Goal: Task Accomplishment & Management: Manage account settings

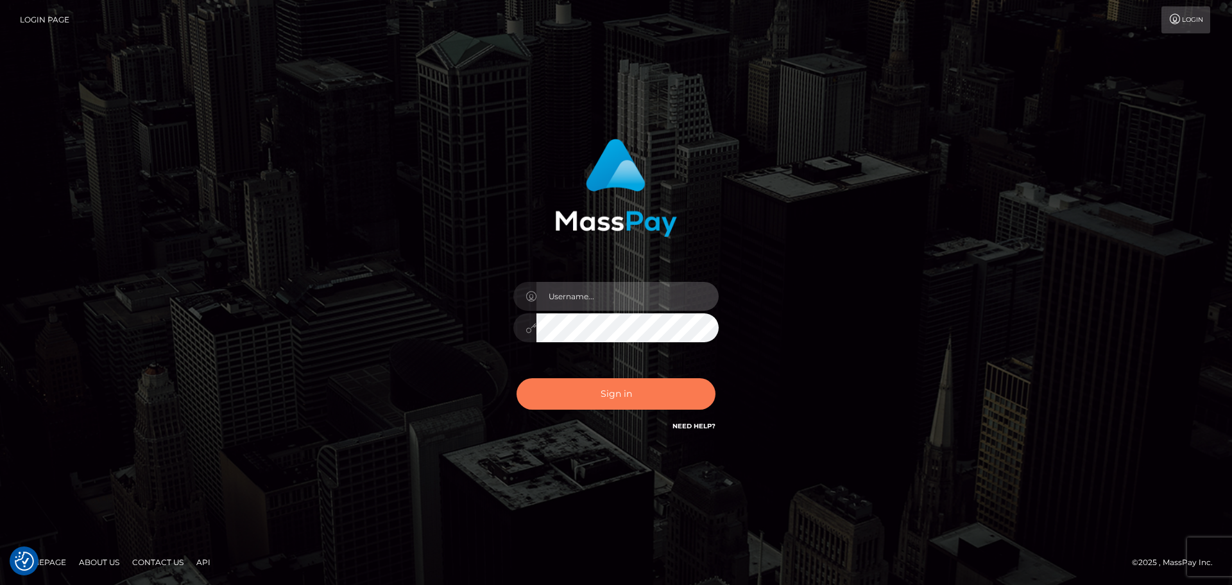
type input "Bedis"
click at [664, 384] on button "Sign in" at bounding box center [616, 393] width 199 height 31
type input "Bedis"
click at [658, 382] on button "Sign in" at bounding box center [616, 393] width 199 height 31
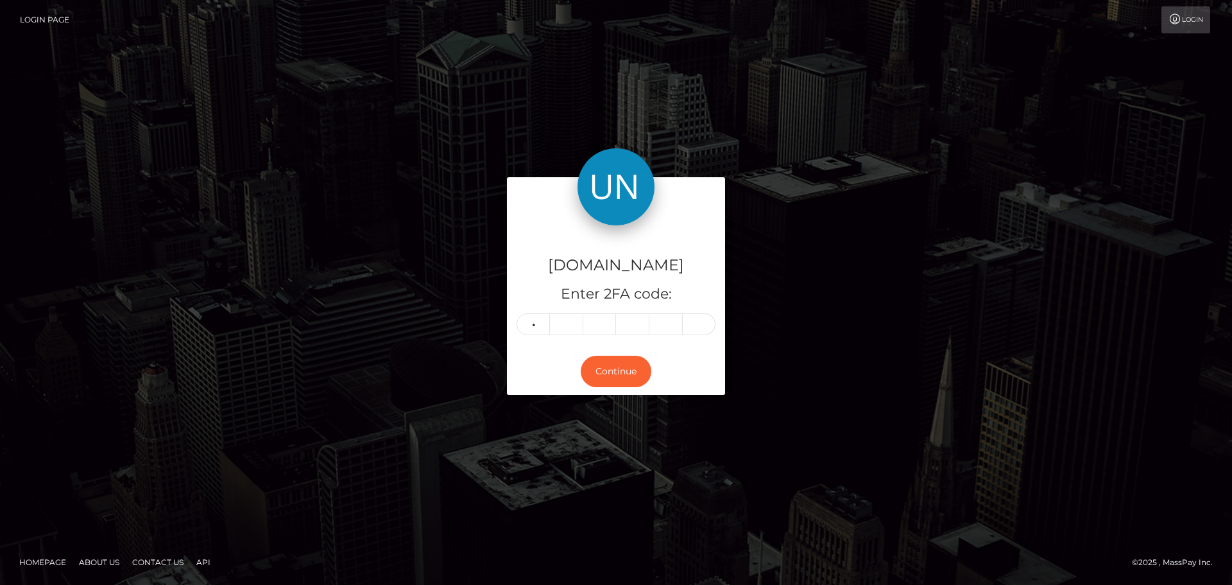
type input "0"
type input "5"
type input "7"
type input "2"
type input "7"
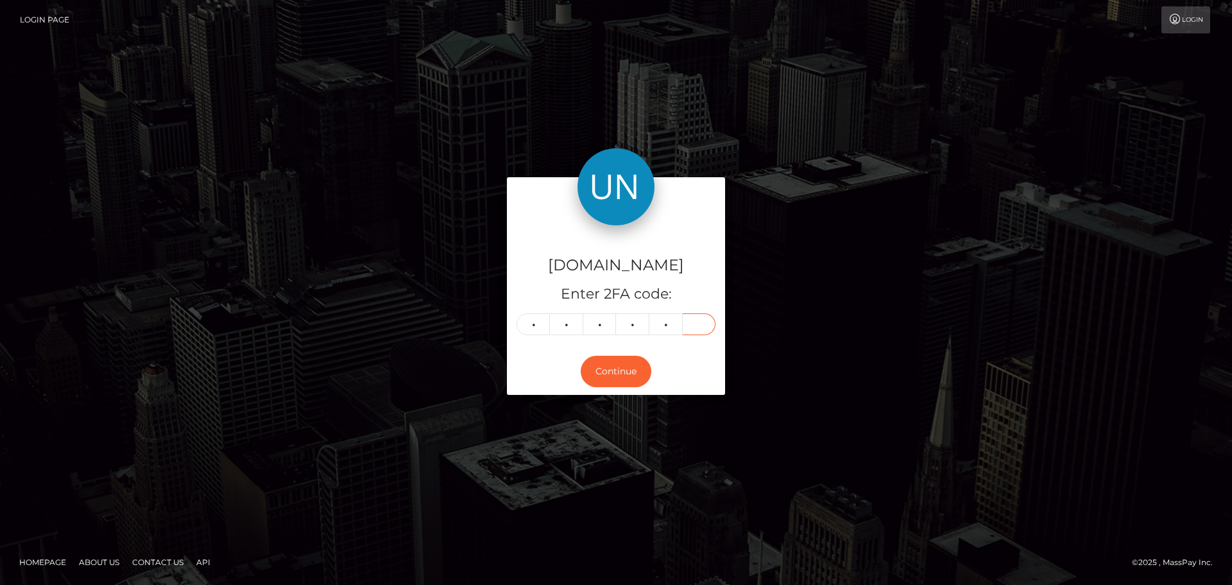
type input "3"
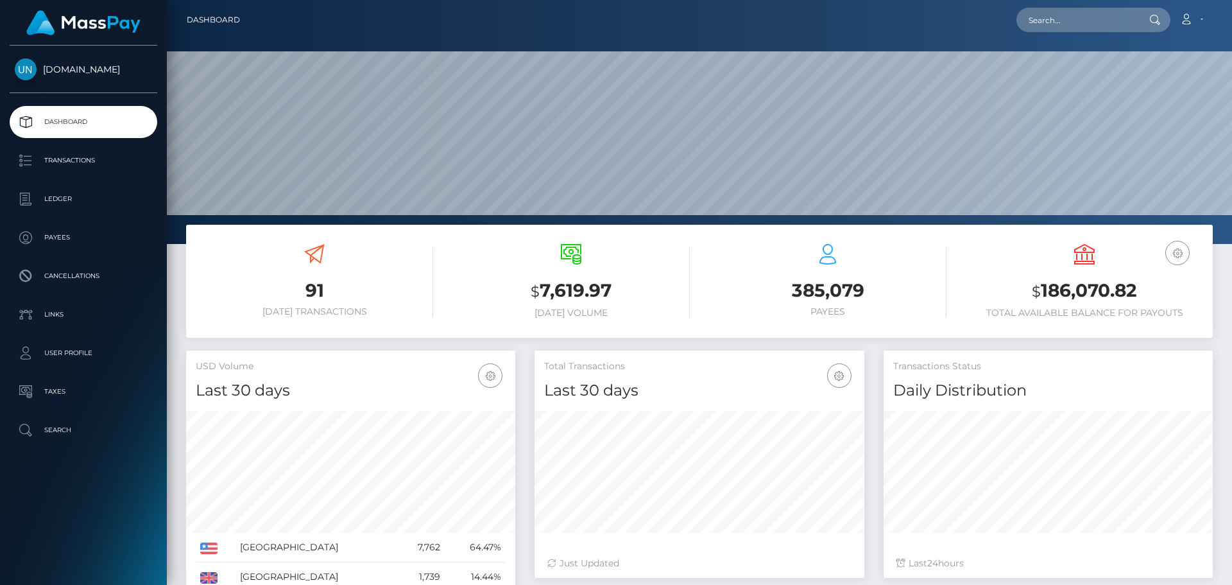
scroll to position [228, 330]
click at [1063, 16] on input "text" at bounding box center [1076, 20] width 121 height 24
paste input "grp77@icloud.com"
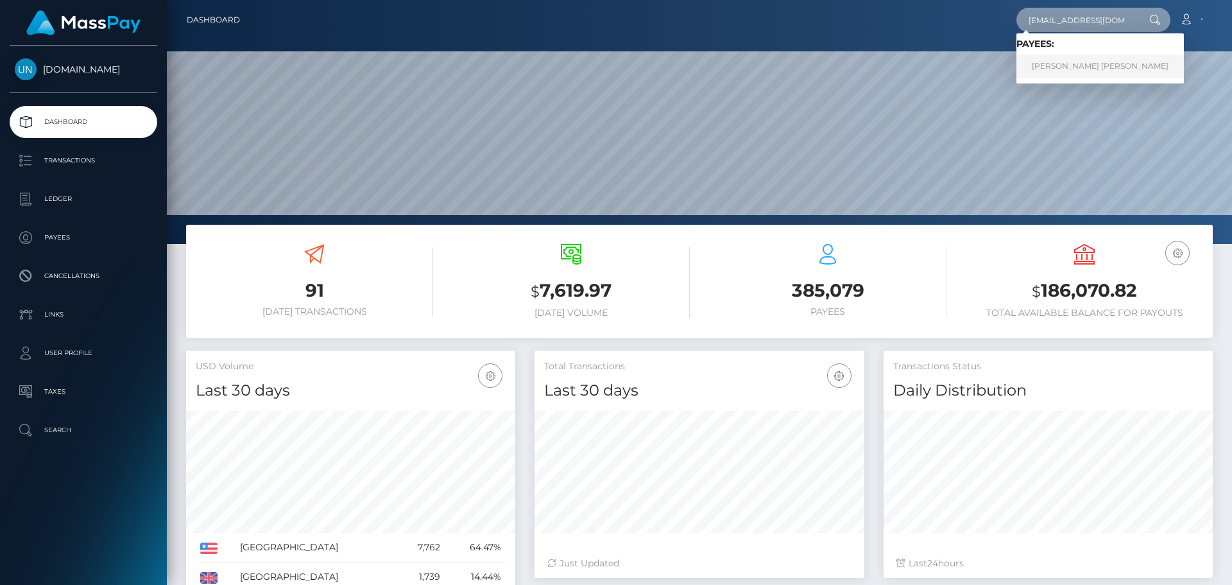
type input "grp77@icloud.com"
click at [1066, 60] on link "GABRIEL ALEXIS REYES PEREZ" at bounding box center [1099, 67] width 167 height 24
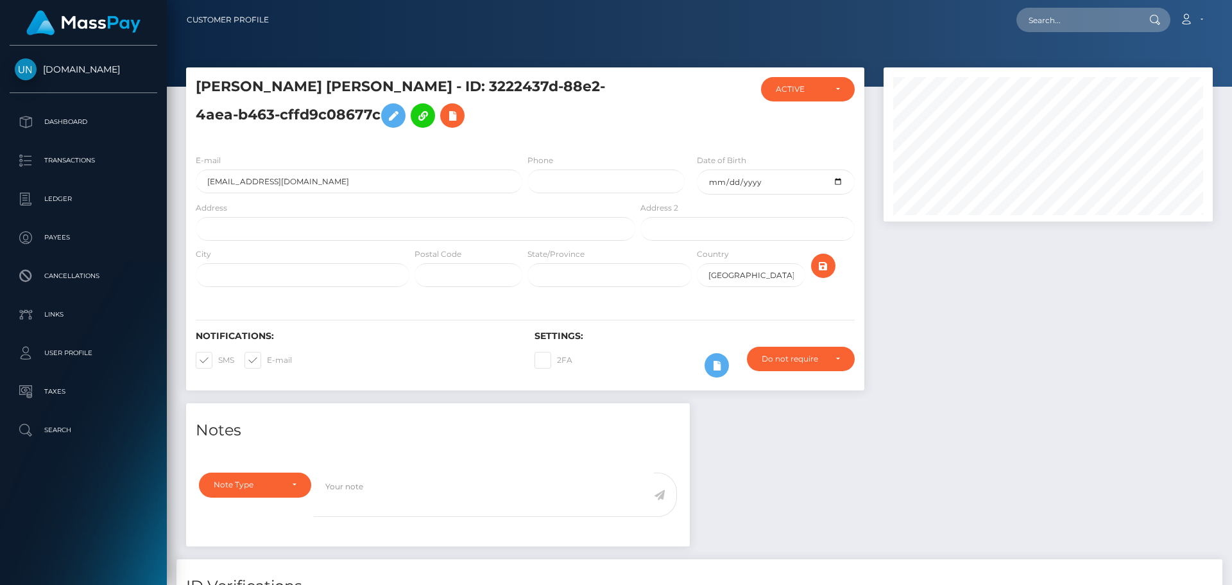
scroll to position [154, 330]
click at [329, 230] on input "text" at bounding box center [416, 229] width 440 height 24
paste input "Ext. [GEOGRAPHIC_DATA][PERSON_NAME] [STREET_ADDRESS]"
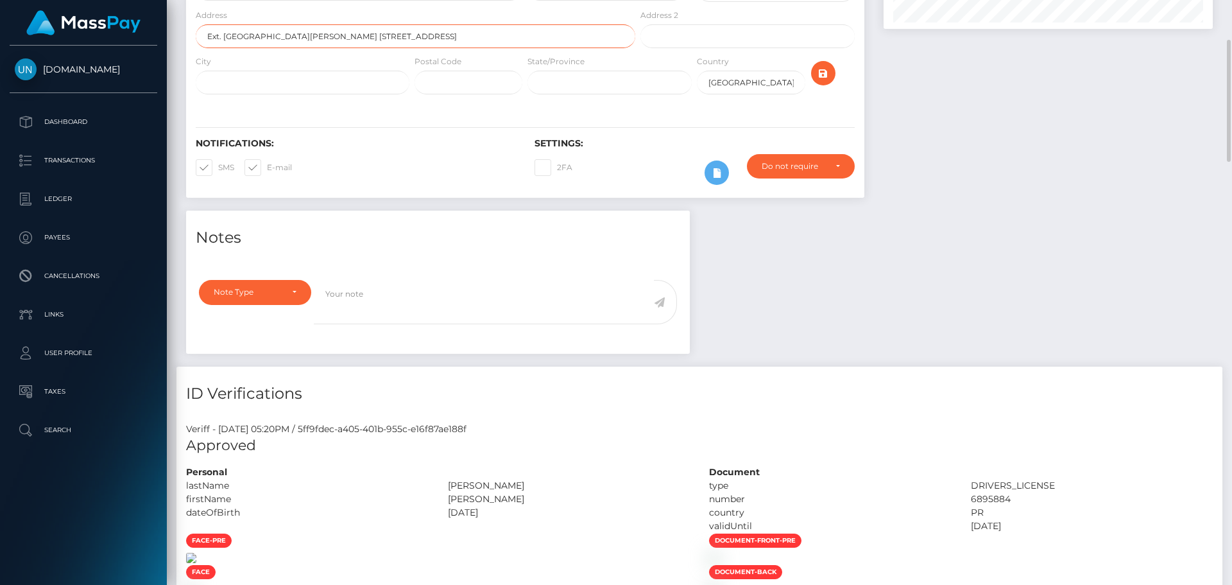
scroll to position [0, 0]
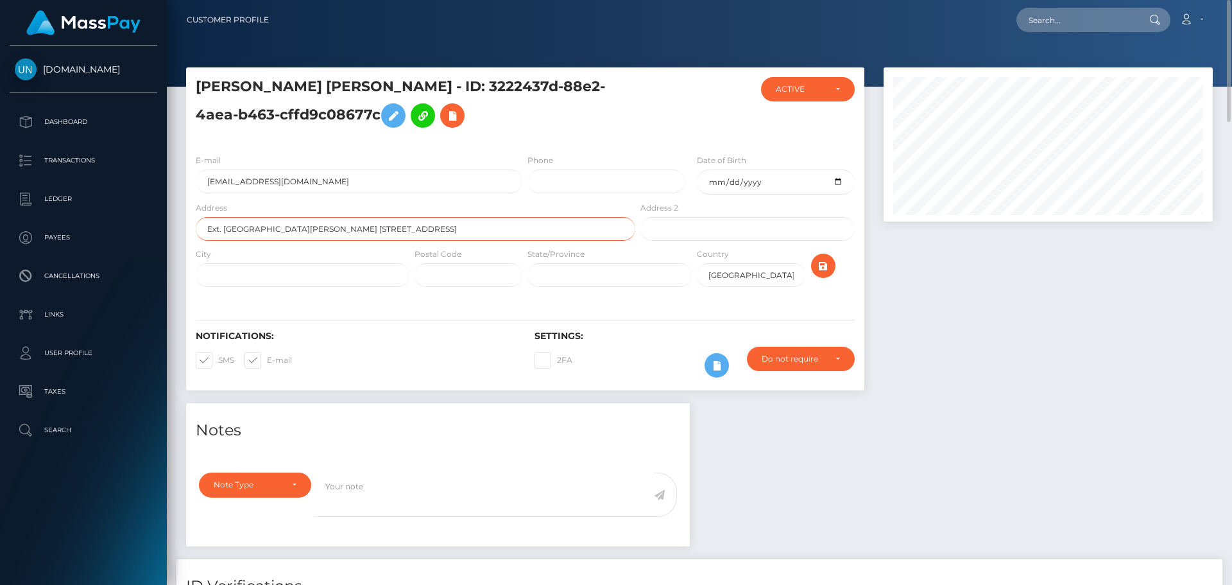
drag, startPoint x: 439, startPoint y: 229, endPoint x: 412, endPoint y: 228, distance: 27.0
click at [412, 228] on input "Ext. [GEOGRAPHIC_DATA][PERSON_NAME] [STREET_ADDRESS]" at bounding box center [416, 229] width 440 height 24
type input "Ext. [GEOGRAPHIC_DATA][PERSON_NAME] [STREET_ADDRESS]"
click at [454, 280] on input "text" at bounding box center [469, 275] width 108 height 24
paste input "00612"
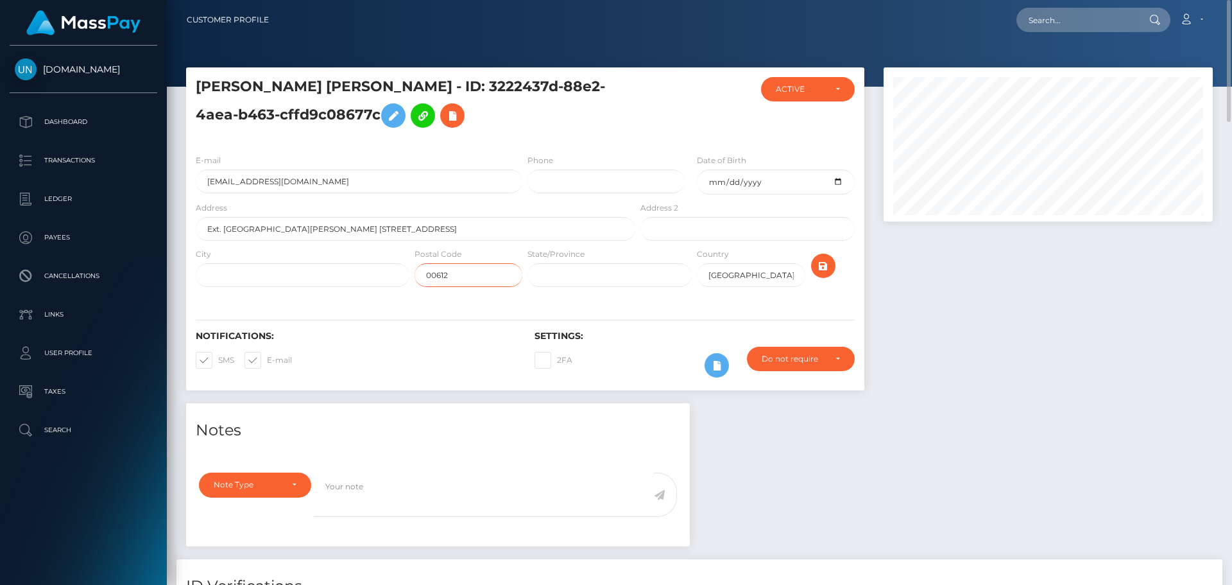
type input "00612"
drag, startPoint x: 410, startPoint y: 230, endPoint x: 367, endPoint y: 231, distance: 43.0
click at [367, 231] on input "Ext. [GEOGRAPHIC_DATA][PERSON_NAME] [STREET_ADDRESS]" at bounding box center [416, 229] width 440 height 24
type input "Ext. [GEOGRAPHIC_DATA][PERSON_NAME] [STREET_ADDRESS]"
click at [344, 271] on input "text" at bounding box center [303, 275] width 214 height 24
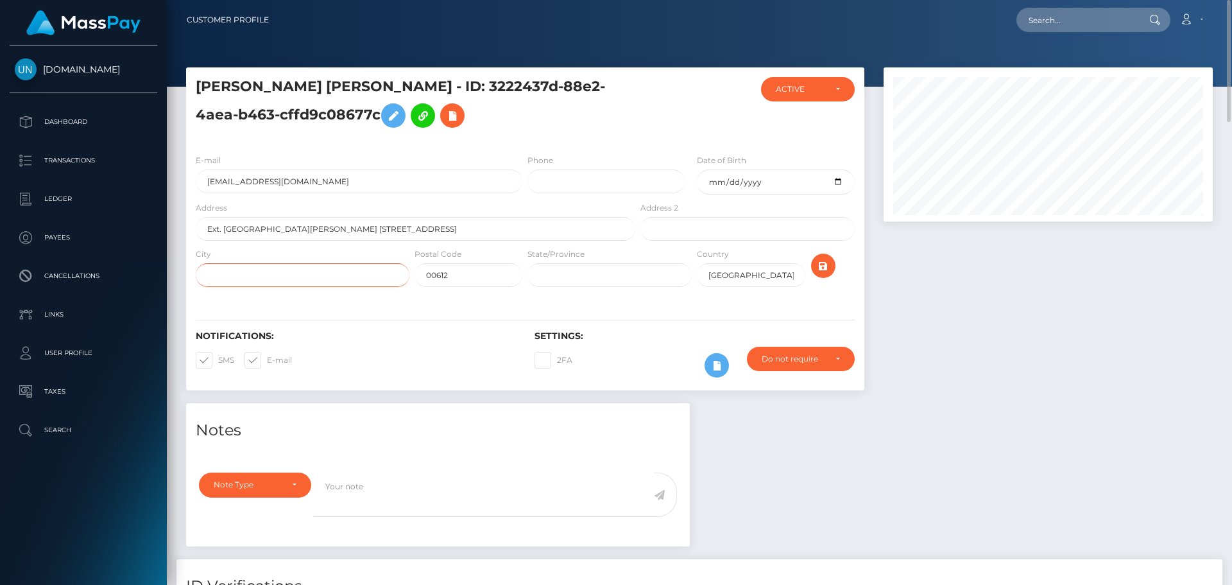
paste input "Arecibo, [GEOGRAPHIC_DATA]"
type input "Arecibo, [GEOGRAPHIC_DATA]"
click at [831, 261] on button "submit" at bounding box center [823, 265] width 24 height 24
